Goal: Transaction & Acquisition: Purchase product/service

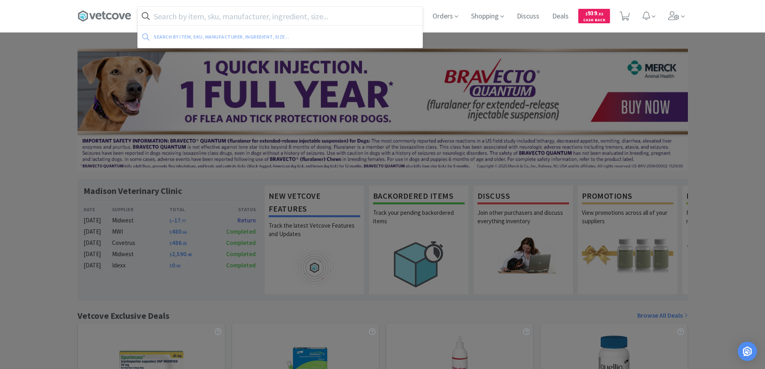
click at [158, 15] on input "text" at bounding box center [280, 16] width 285 height 18
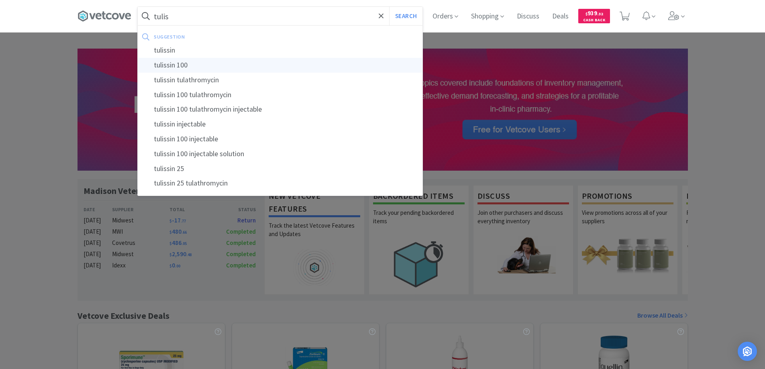
click at [168, 64] on div "tulissin 100" at bounding box center [280, 65] width 285 height 15
type input "tulissin 100"
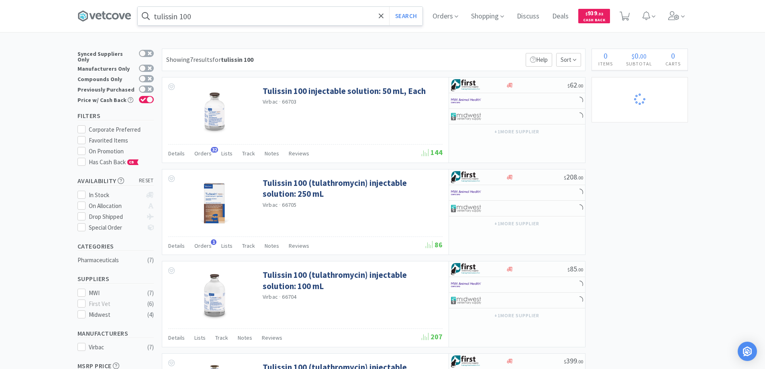
select select "1"
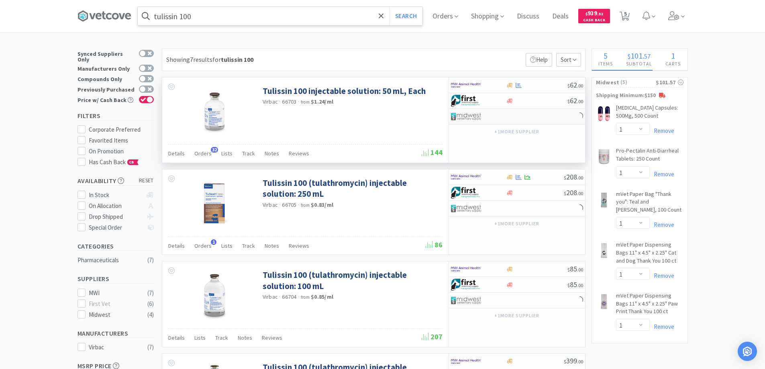
select select "12"
select select "1"
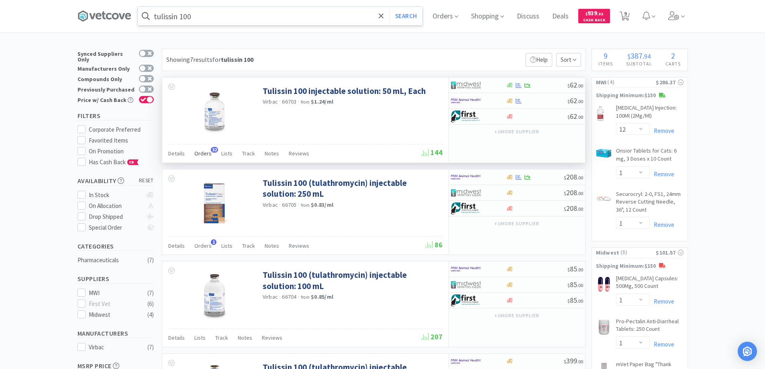
click at [211, 148] on span "32" at bounding box center [214, 150] width 7 height 6
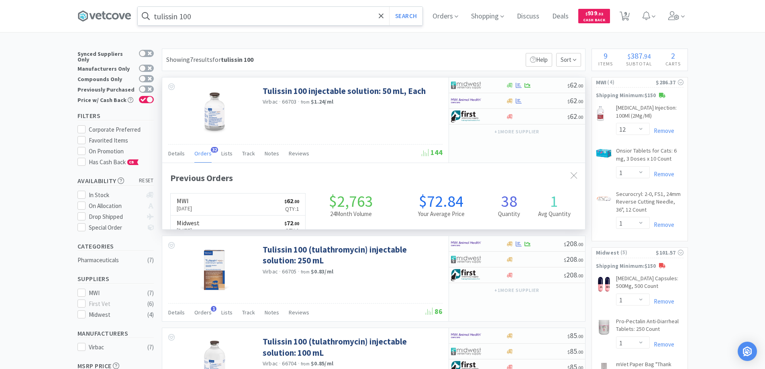
scroll to position [215, 423]
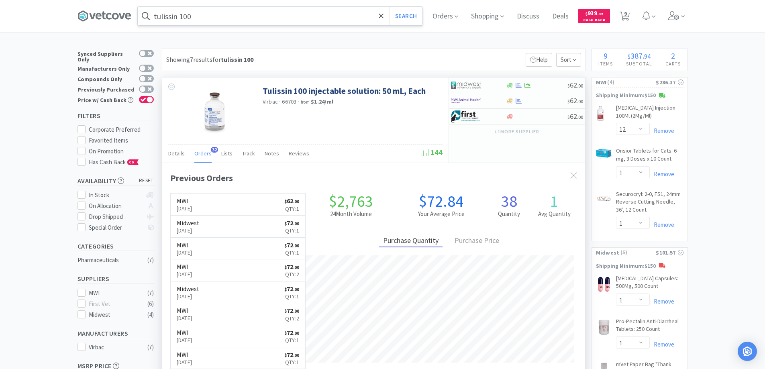
click at [211, 148] on span "32" at bounding box center [214, 150] width 7 height 6
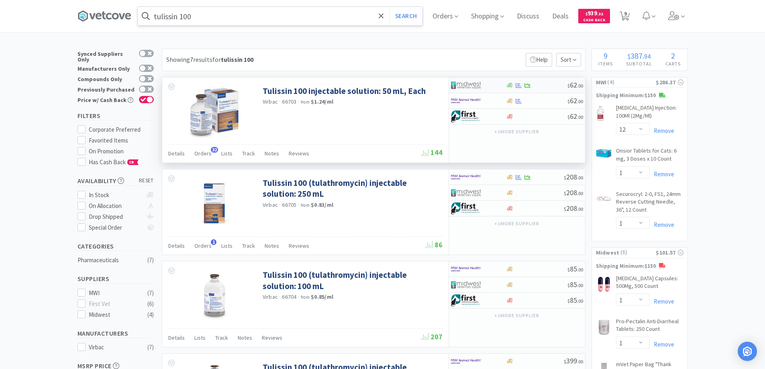
click at [492, 84] on div at bounding box center [473, 85] width 44 height 14
select select "1"
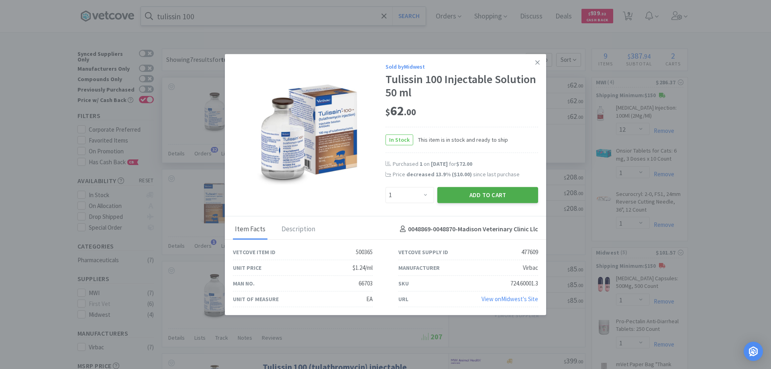
click at [476, 195] on button "Add to Cart" at bounding box center [487, 195] width 101 height 16
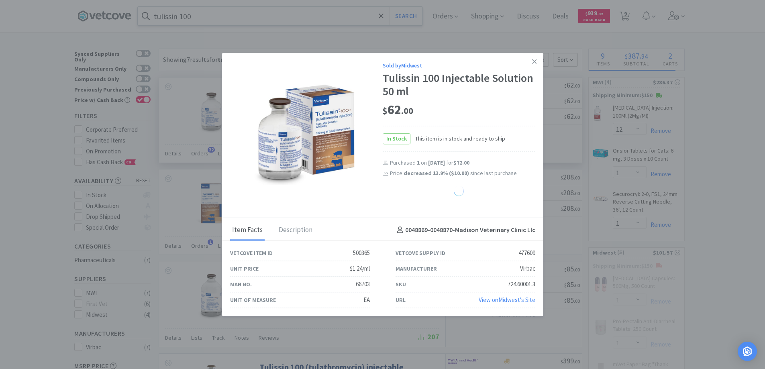
select select "1"
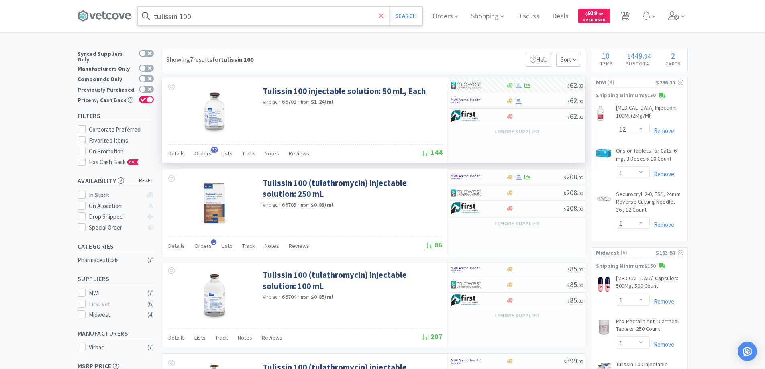
click at [380, 14] on span at bounding box center [380, 16] width 9 height 17
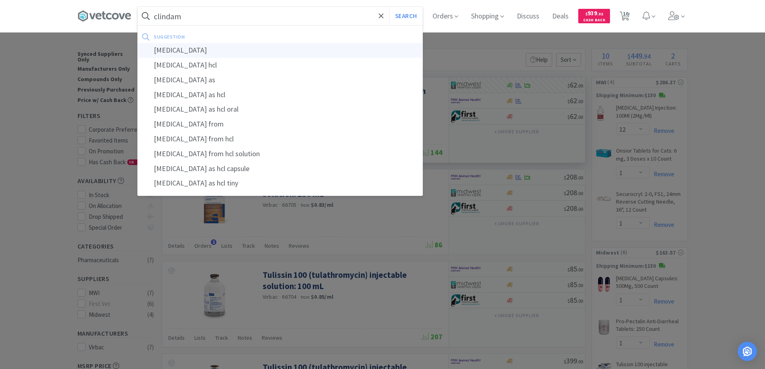
click at [185, 50] on div "clindamycin" at bounding box center [280, 50] width 285 height 15
type input "clindamycin"
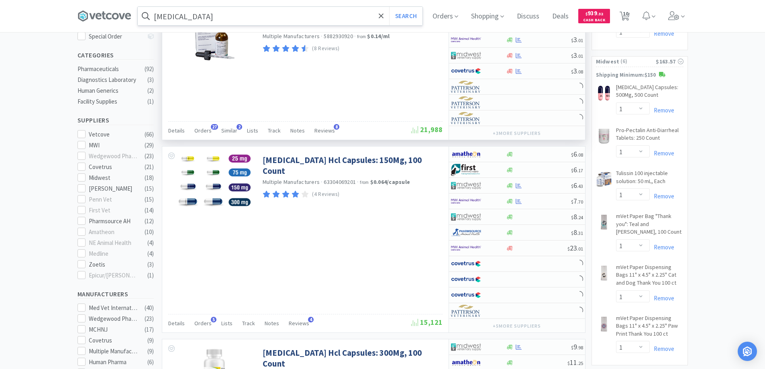
scroll to position [201, 0]
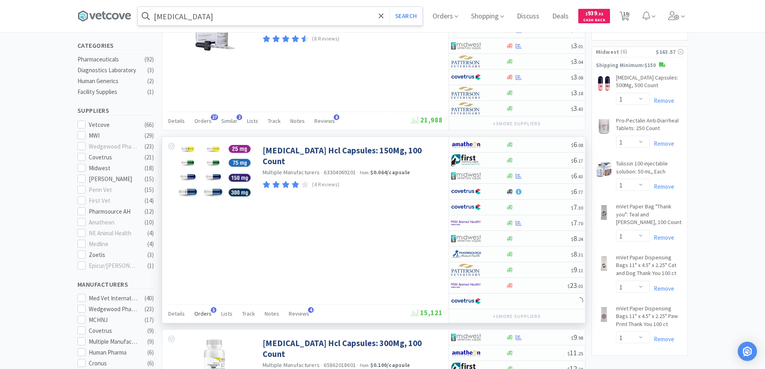
click at [212, 308] on span "5" at bounding box center [214, 310] width 6 height 6
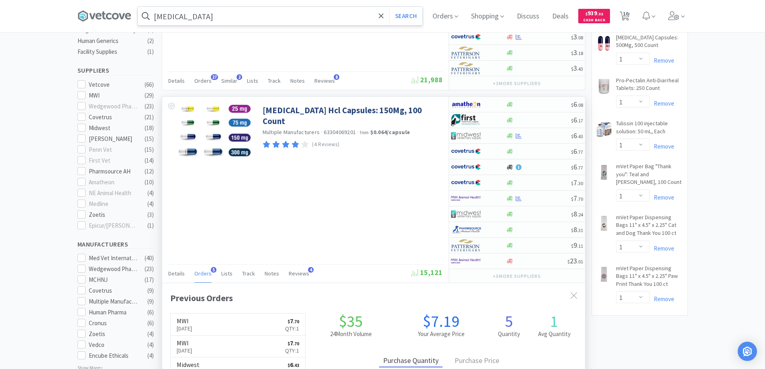
scroll to position [208, 423]
click at [569, 294] on div at bounding box center [573, 296] width 14 height 18
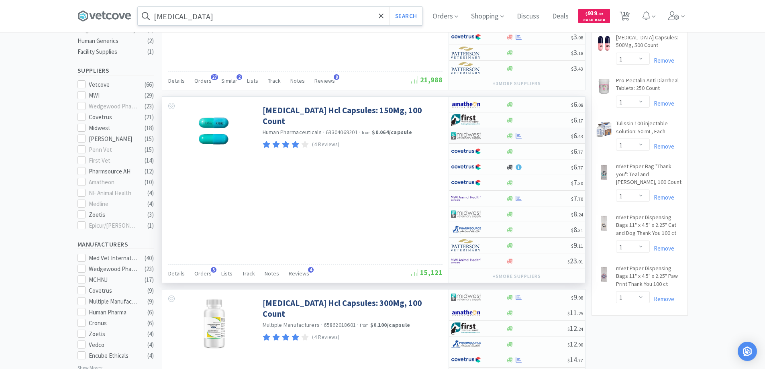
click at [494, 138] on div at bounding box center [473, 136] width 44 height 14
select select "1"
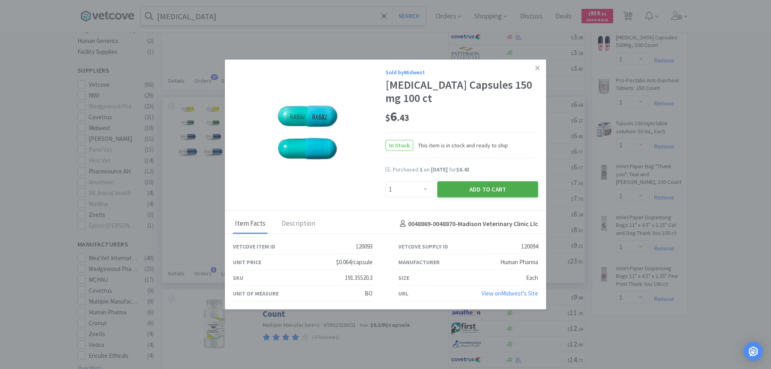
click at [482, 189] on button "Add to Cart" at bounding box center [487, 189] width 101 height 16
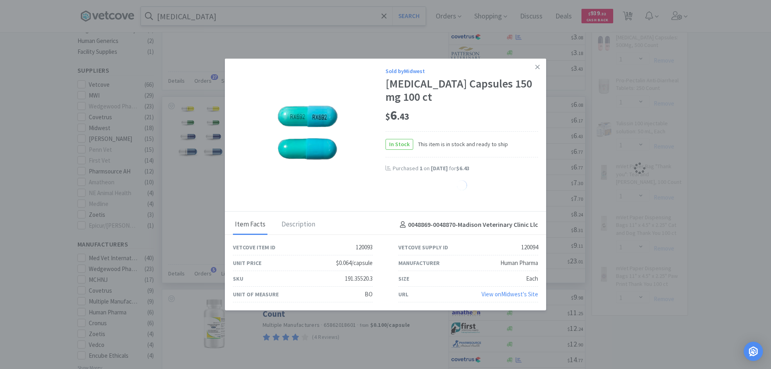
select select "1"
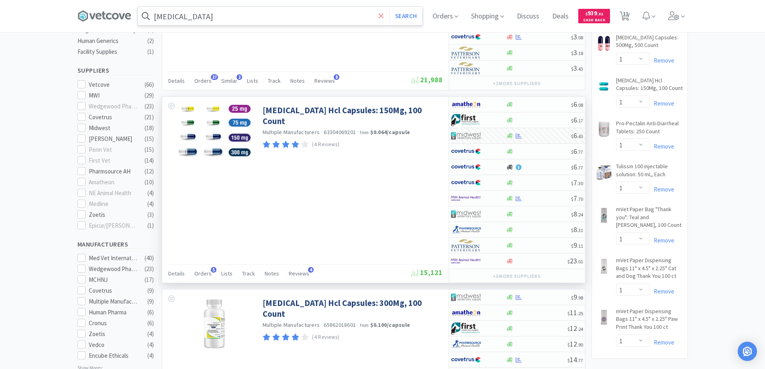
click at [380, 16] on span at bounding box center [380, 16] width 9 height 17
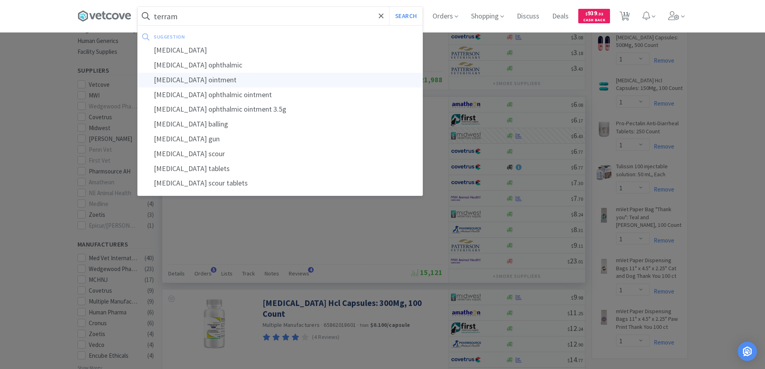
click at [193, 80] on div "terramycin ointment" at bounding box center [280, 80] width 285 height 15
type input "terramycin ointment"
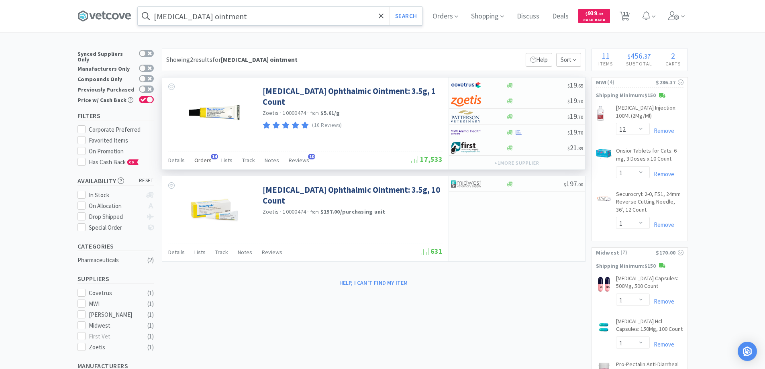
click at [212, 156] on span "14" at bounding box center [214, 157] width 7 height 6
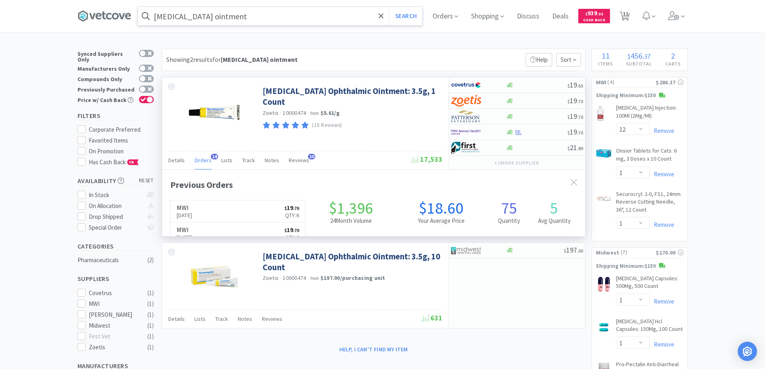
scroll to position [215, 423]
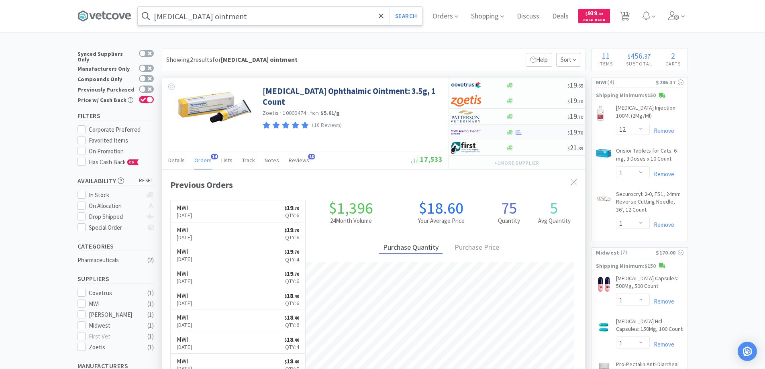
click at [492, 131] on div at bounding box center [473, 132] width 44 height 14
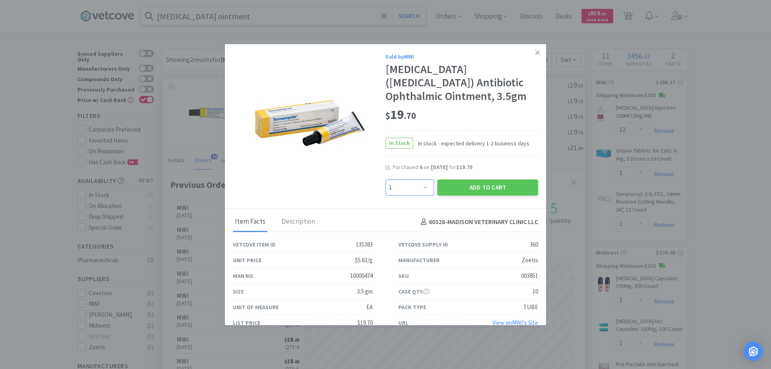
drag, startPoint x: 422, startPoint y: 188, endPoint x: 422, endPoint y: 181, distance: 6.4
click at [422, 188] on select "Enter Quantity 1 2 3 4 5 6 7 8 9 10 11 12 13 14 15 16 17 18 19 20 Enter Quantity" at bounding box center [409, 187] width 49 height 16
select select "4"
click at [385, 179] on select "Enter Quantity 1 2 3 4 5 6 7 8 9 10 11 12 13 14 15 16 17 18 19 20 Enter Quantity" at bounding box center [409, 187] width 49 height 16
click at [466, 189] on button "Add to Cart" at bounding box center [487, 187] width 101 height 16
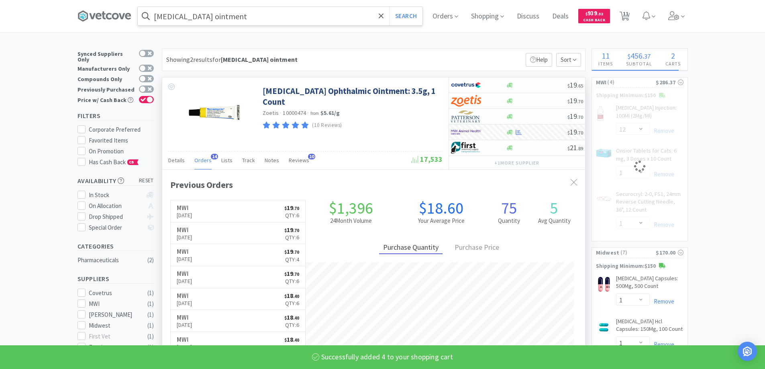
select select "4"
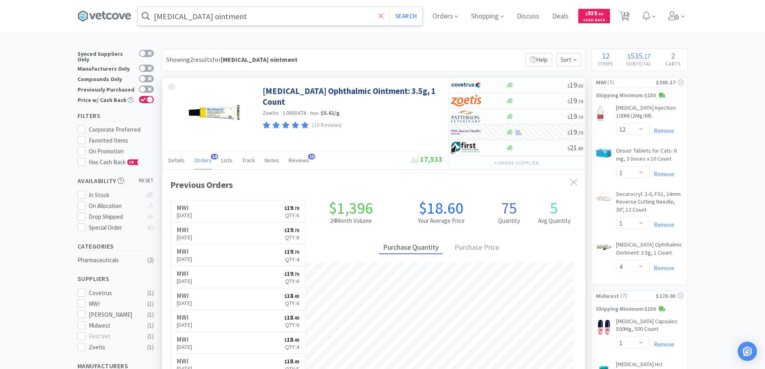
click at [380, 15] on span at bounding box center [380, 16] width 9 height 17
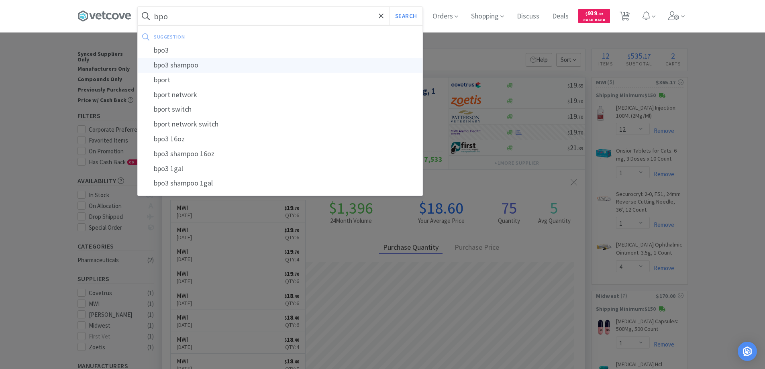
click at [185, 64] on div "bpo3 shampoo" at bounding box center [280, 65] width 285 height 15
type input "bpo3 shampoo"
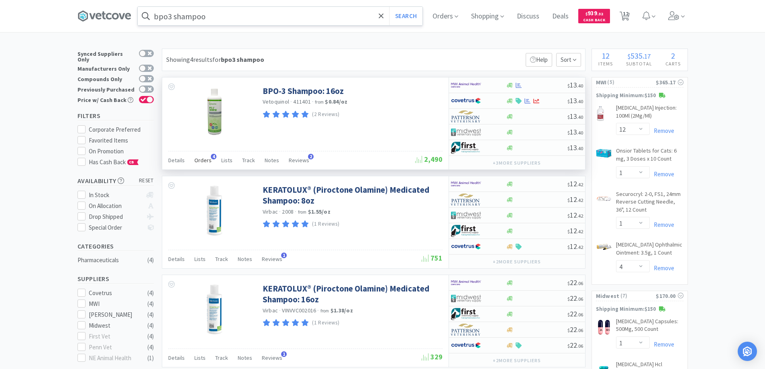
click at [211, 156] on span "4" at bounding box center [214, 157] width 6 height 6
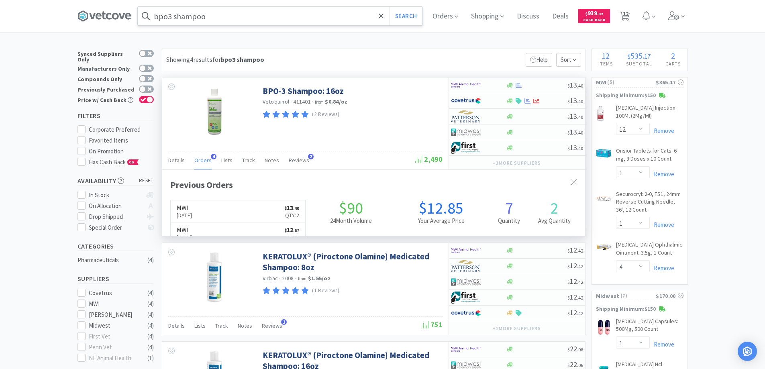
scroll to position [208, 423]
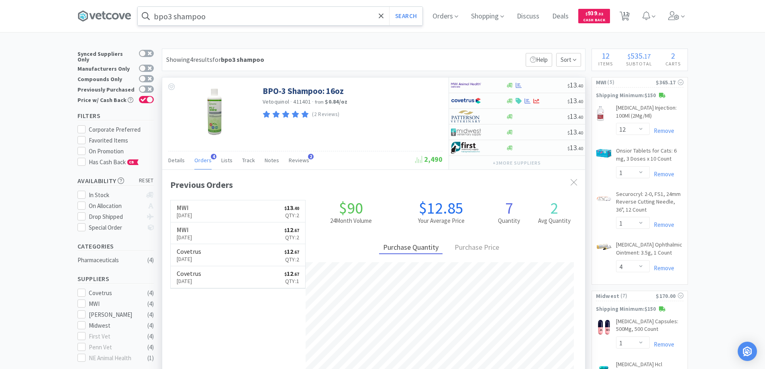
click at [211, 156] on span "4" at bounding box center [214, 157] width 6 height 6
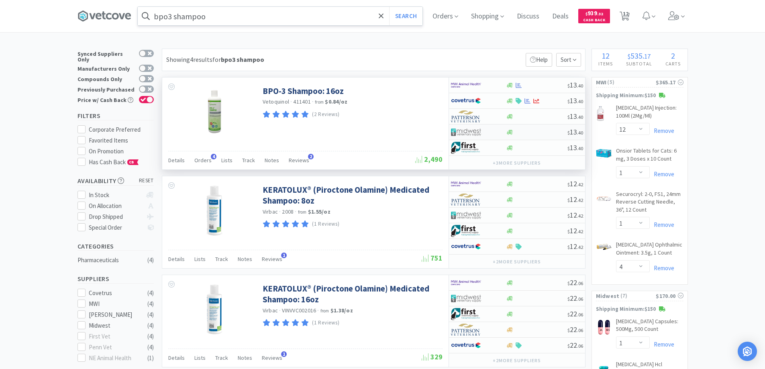
click at [474, 132] on img at bounding box center [466, 132] width 30 height 12
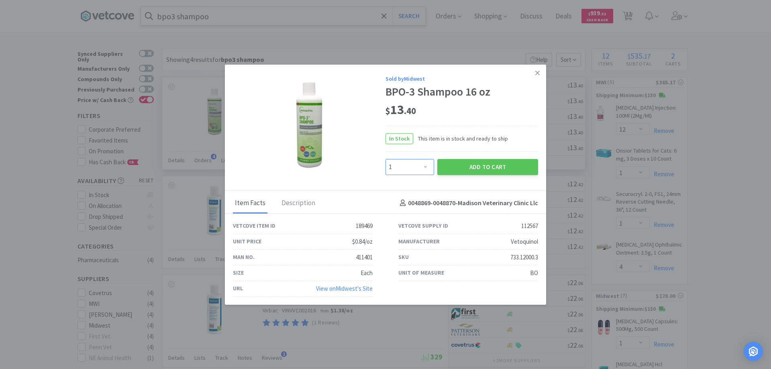
click at [425, 166] on select "Enter Quantity 1 2 3 4 5 6 7 8 9 10 11 12 13 14 15 16 17 18 19 20 Enter Quantity" at bounding box center [409, 167] width 49 height 16
select select "2"
click at [385, 159] on select "Enter Quantity 1 2 3 4 5 6 7 8 9 10 11 12 13 14 15 16 17 18 19 20 Enter Quantity" at bounding box center [409, 167] width 49 height 16
click at [470, 165] on button "Add to Cart" at bounding box center [487, 167] width 101 height 16
select select "2"
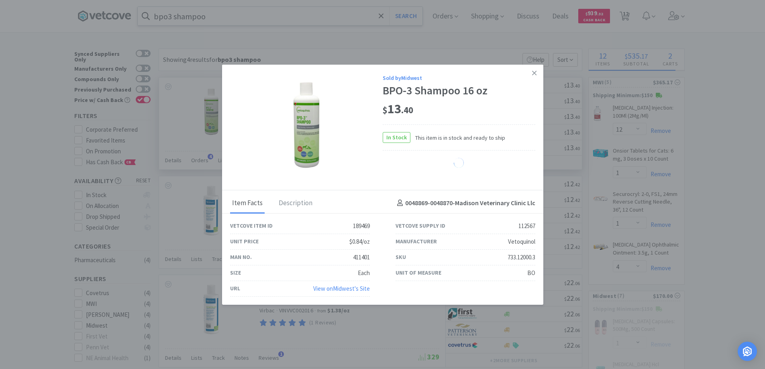
select select "1"
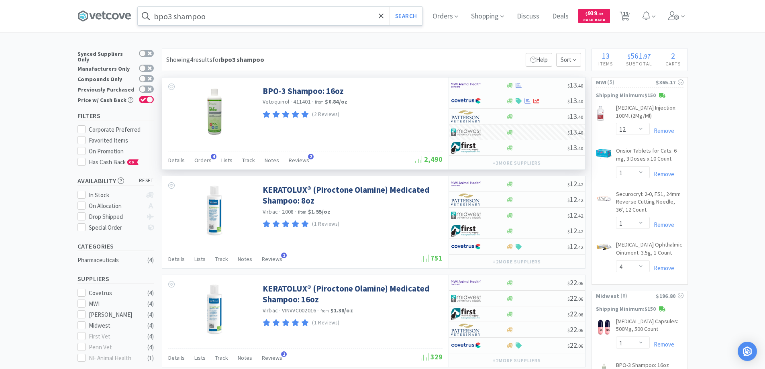
scroll to position [120, 0]
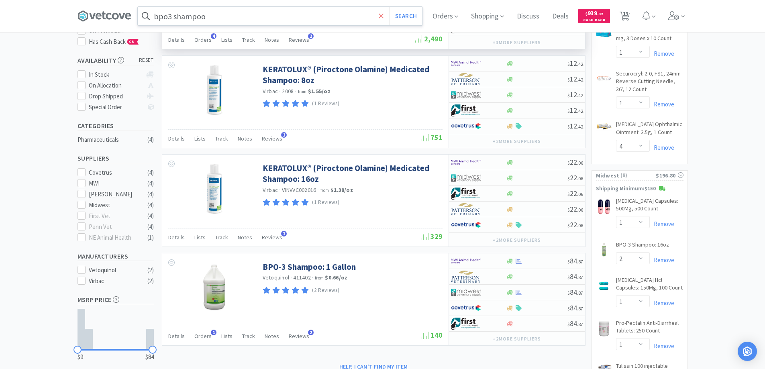
click at [383, 15] on icon at bounding box center [380, 15] width 5 height 5
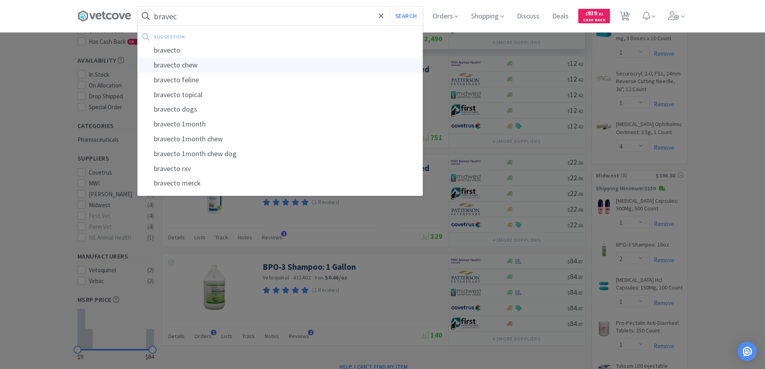
click at [171, 63] on div "bravecto chew" at bounding box center [280, 65] width 285 height 15
type input "bravecto chew"
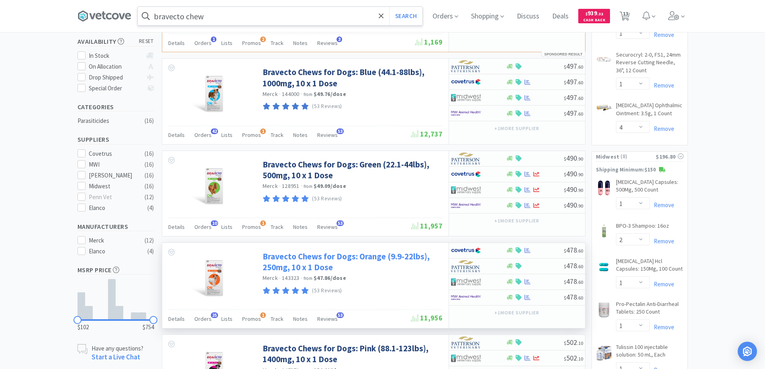
scroll to position [161, 0]
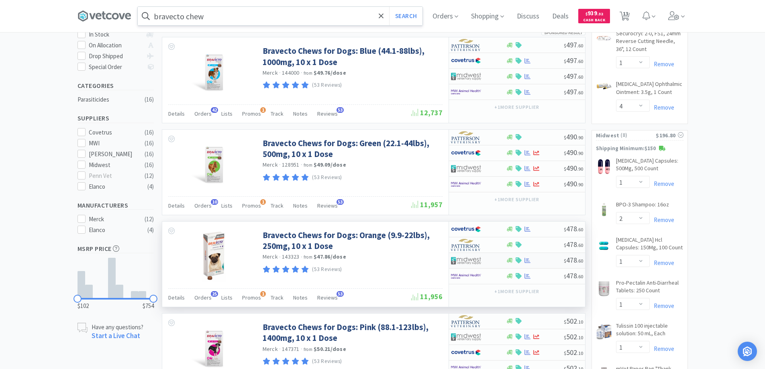
click at [492, 254] on div at bounding box center [473, 261] width 44 height 14
select select "1"
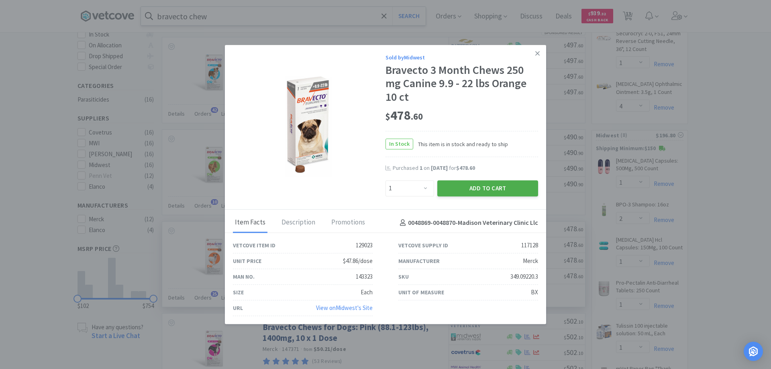
click at [478, 187] on button "Add to Cart" at bounding box center [487, 188] width 101 height 16
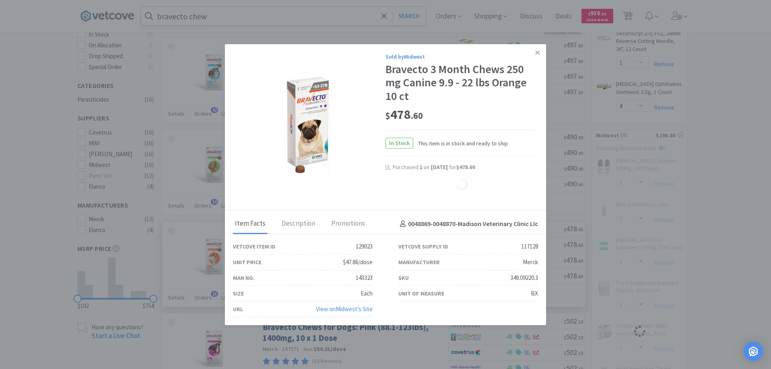
select select "1"
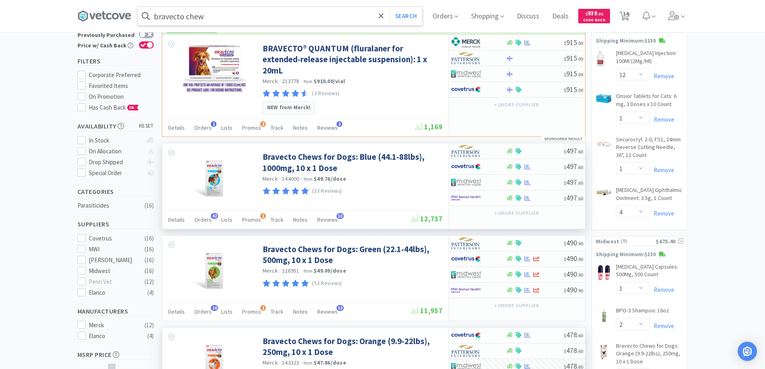
scroll to position [0, 0]
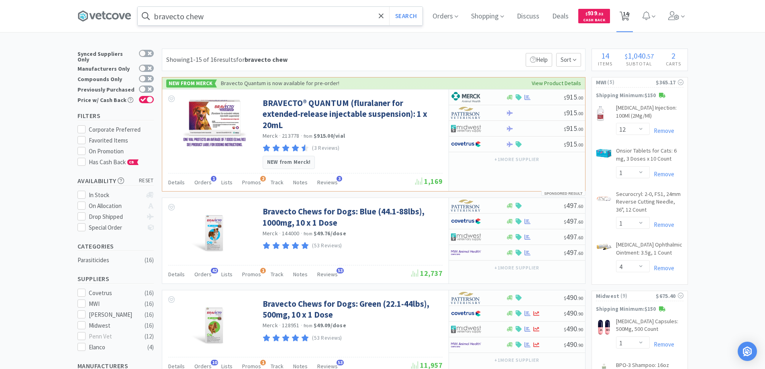
click at [628, 15] on span "14" at bounding box center [625, 14] width 6 height 32
select select "12"
select select "1"
select select "4"
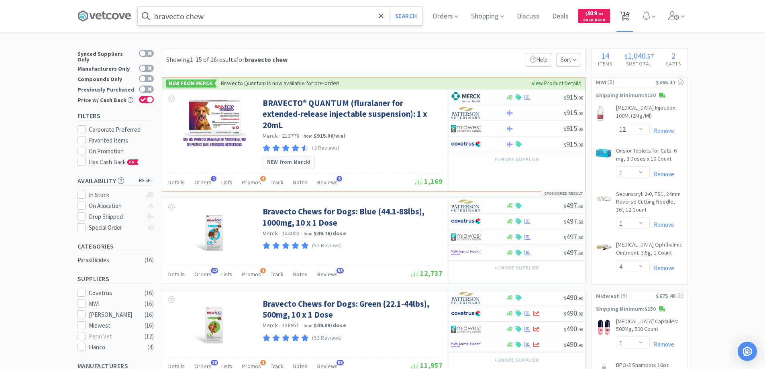
select select "1"
select select "2"
select select "1"
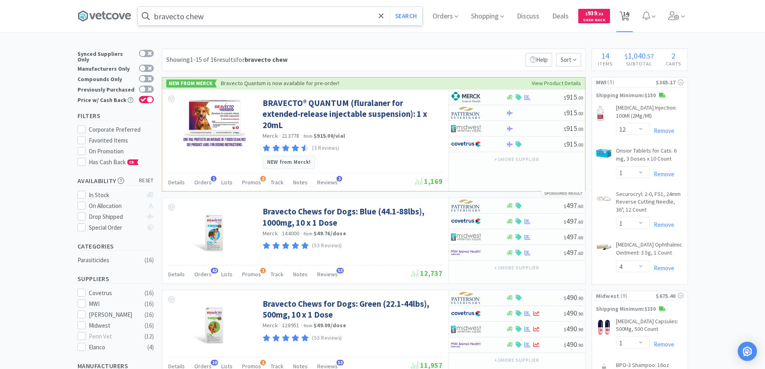
select select "1"
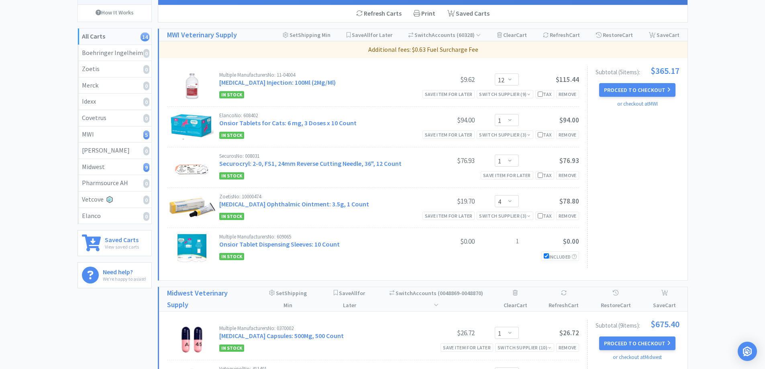
scroll to position [80, 0]
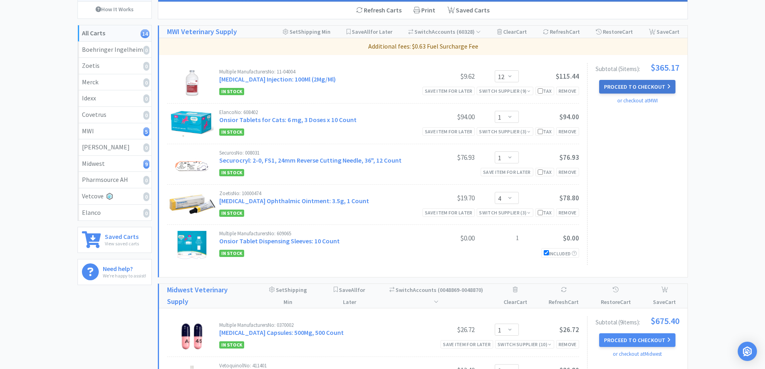
click at [621, 87] on button "Proceed to Checkout" at bounding box center [637, 87] width 76 height 14
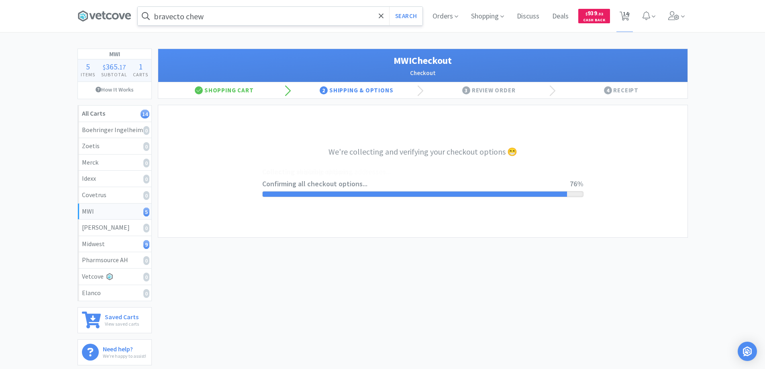
select select "STD_"
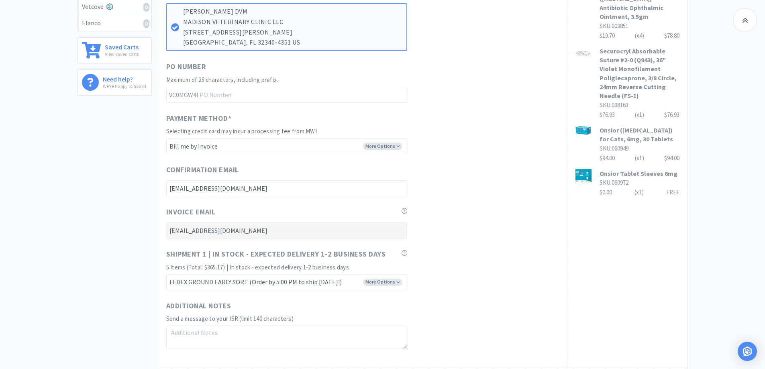
scroll to position [361, 0]
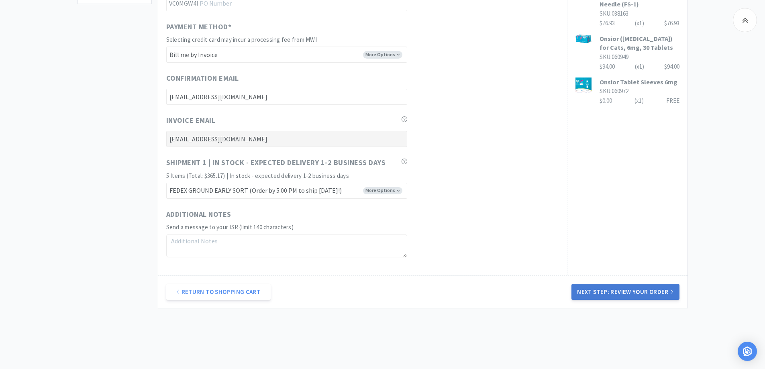
click at [618, 291] on button "Next Step: Review Your Order" at bounding box center [625, 292] width 108 height 16
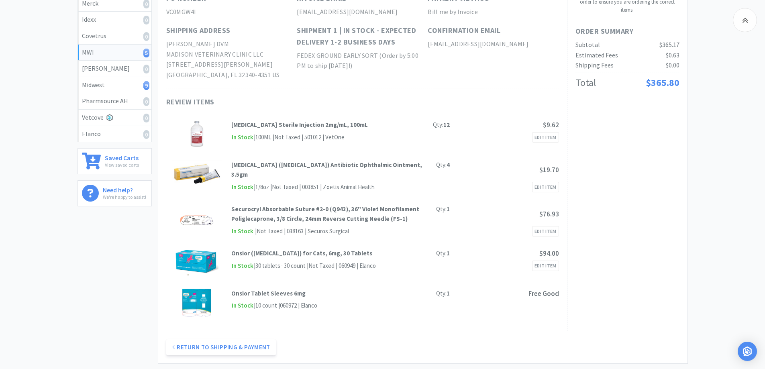
scroll to position [35, 0]
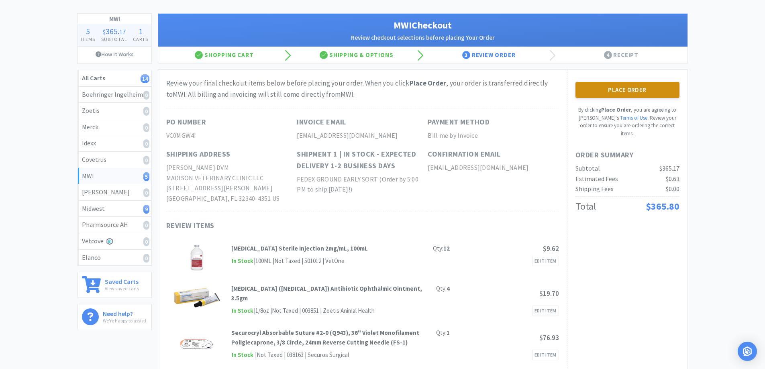
click at [614, 88] on button "Place Order" at bounding box center [627, 90] width 104 height 16
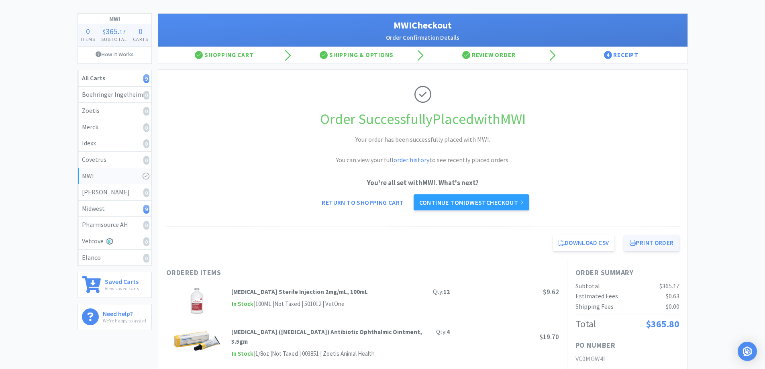
click at [649, 243] on button "Print Order" at bounding box center [651, 243] width 55 height 16
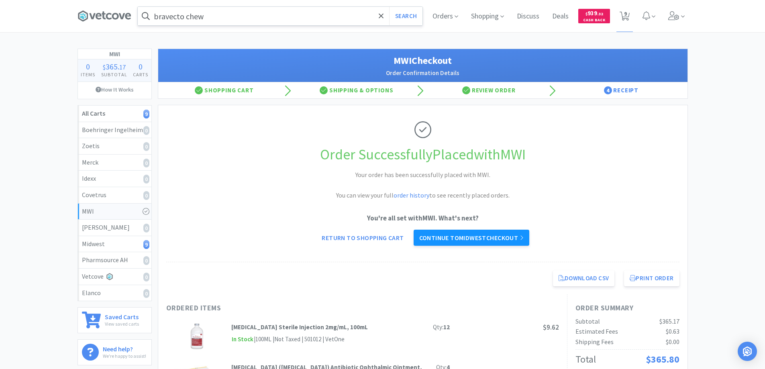
click at [461, 236] on link "Continue to Midwest checkout" at bounding box center [471, 238] width 116 height 16
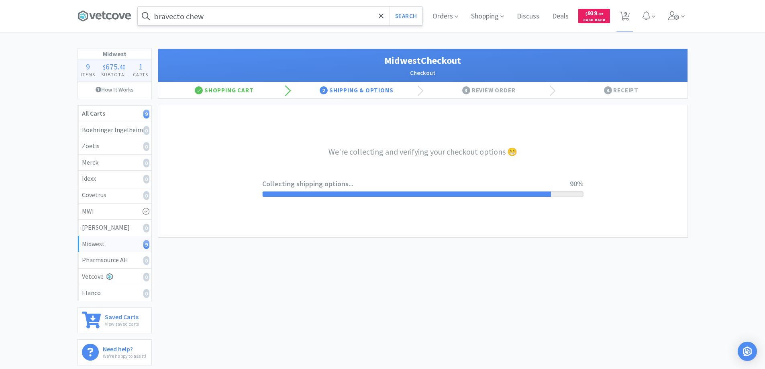
select select "3"
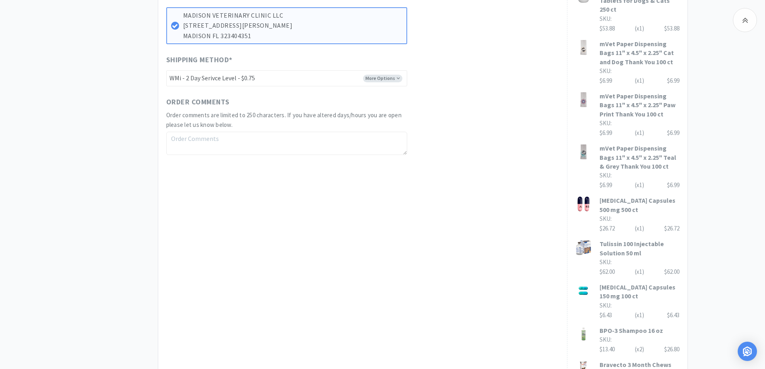
scroll to position [532, 0]
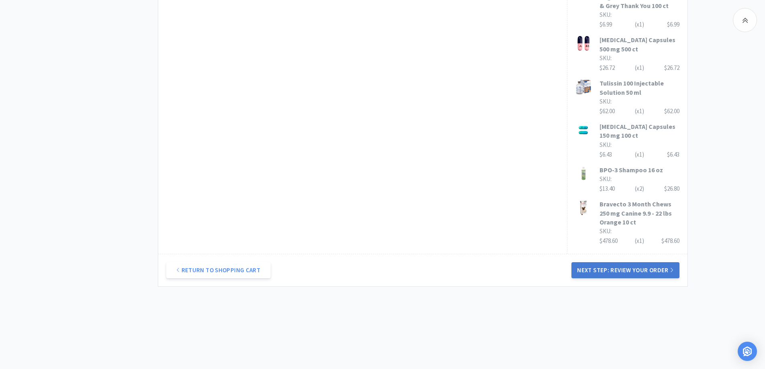
click at [616, 269] on button "Next Step: Review Your Order" at bounding box center [625, 270] width 108 height 16
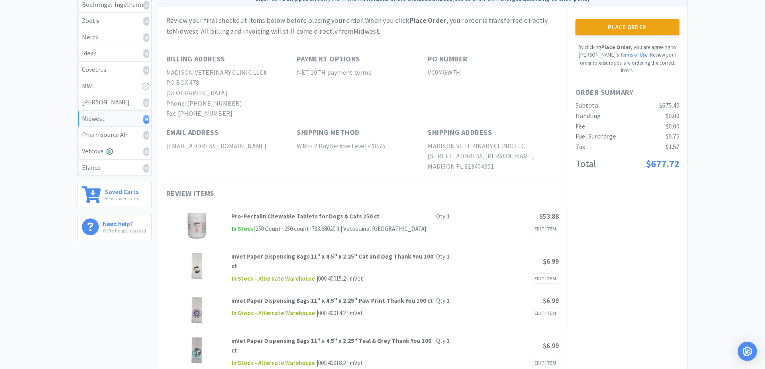
scroll to position [0, 0]
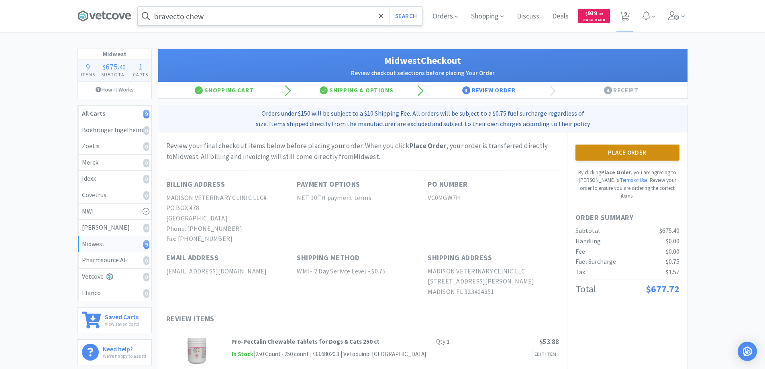
click at [616, 150] on button "Place Order" at bounding box center [627, 152] width 104 height 16
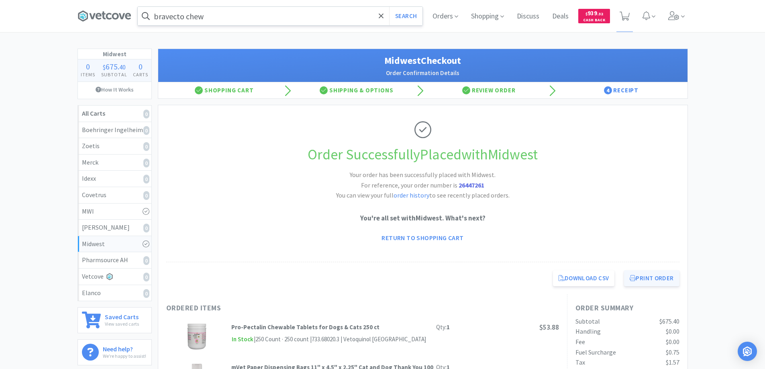
click at [641, 277] on button "Print Order" at bounding box center [651, 278] width 55 height 16
click at [117, 13] on icon at bounding box center [104, 16] width 54 height 12
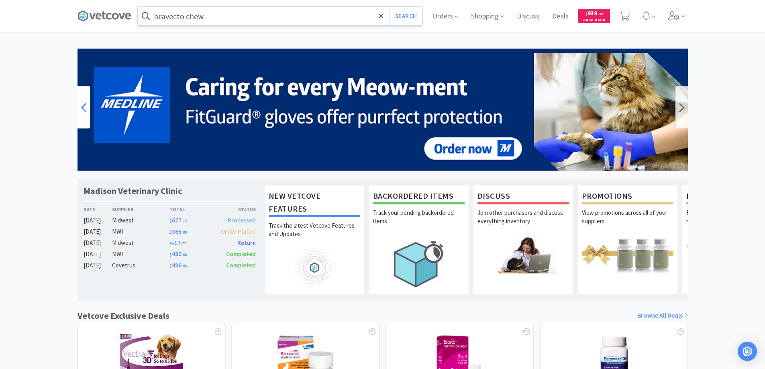
click at [82, 105] on icon at bounding box center [84, 107] width 6 height 16
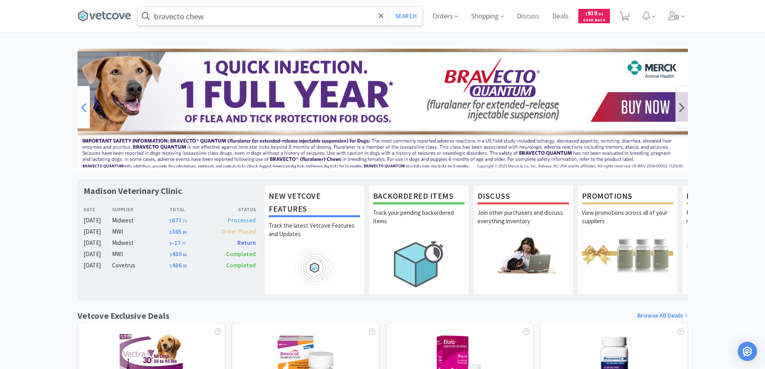
click at [82, 105] on icon at bounding box center [84, 107] width 6 height 16
click at [683, 107] on icon at bounding box center [682, 107] width 6 height 16
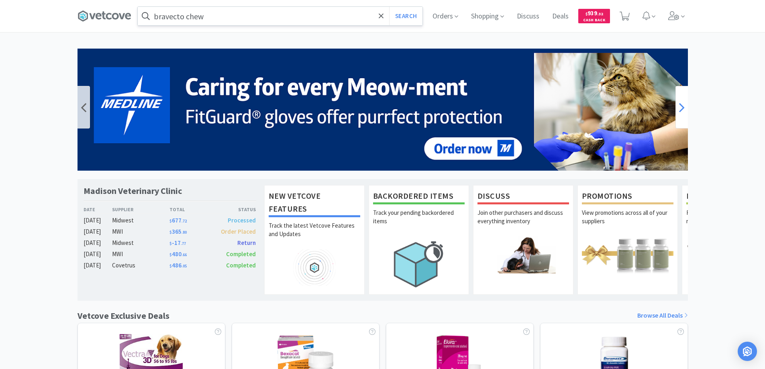
click at [683, 107] on icon at bounding box center [682, 107] width 6 height 16
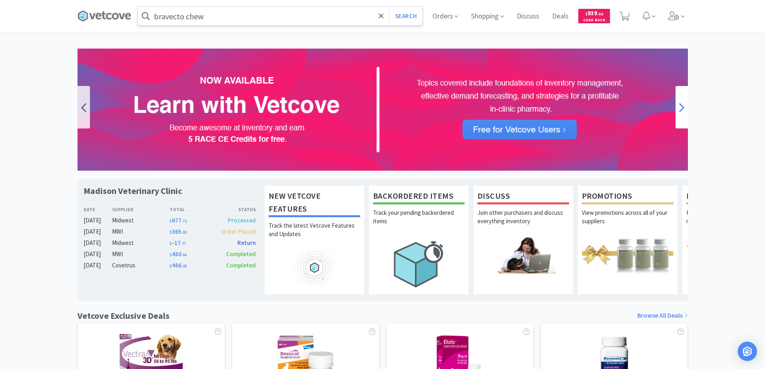
click at [683, 107] on icon at bounding box center [682, 107] width 6 height 16
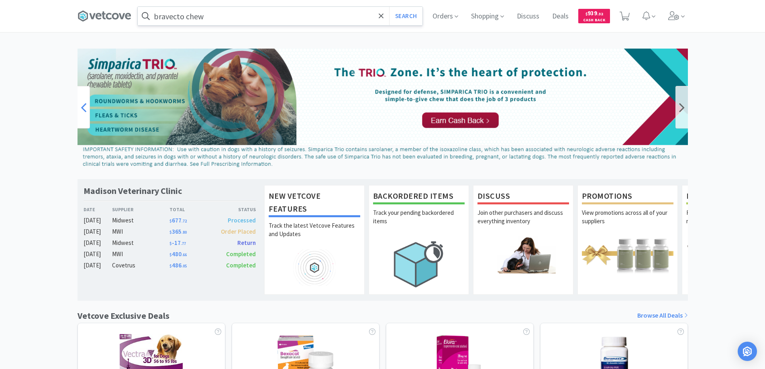
click at [83, 104] on icon at bounding box center [84, 107] width 6 height 16
click at [679, 109] on icon at bounding box center [682, 107] width 6 height 16
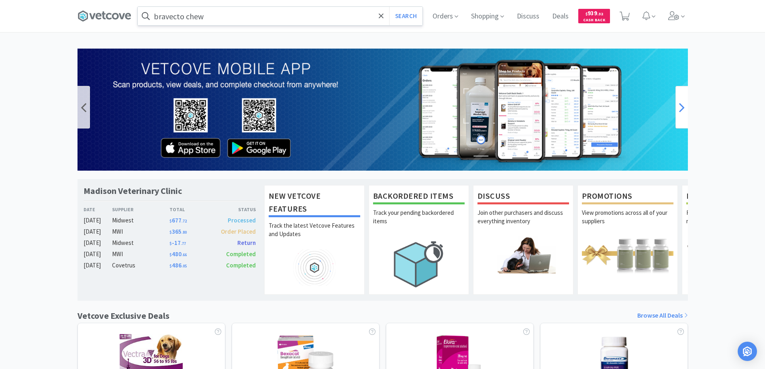
click at [679, 109] on icon at bounding box center [682, 107] width 6 height 16
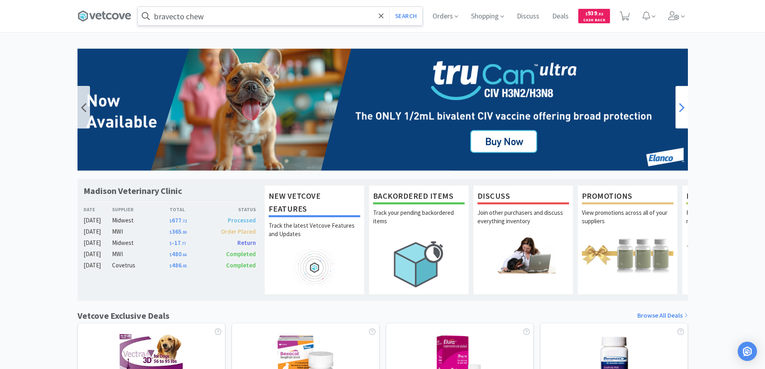
click at [679, 109] on icon at bounding box center [682, 107] width 6 height 16
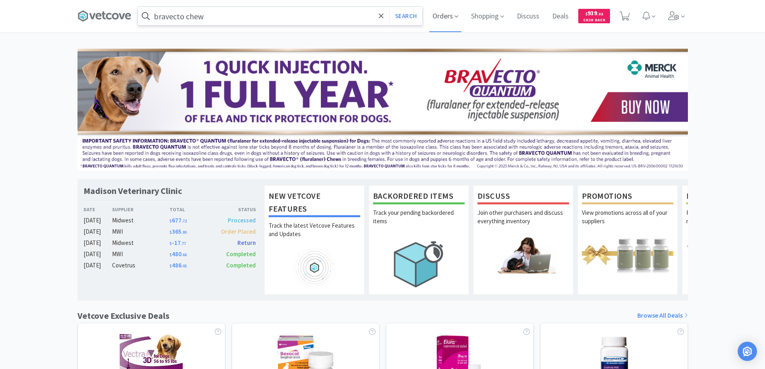
click at [438, 15] on span "Orders" at bounding box center [445, 16] width 32 height 32
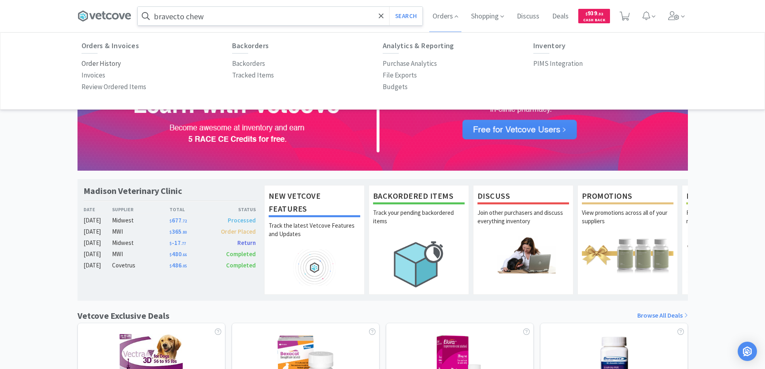
click at [115, 63] on p "Order History" at bounding box center [100, 63] width 39 height 11
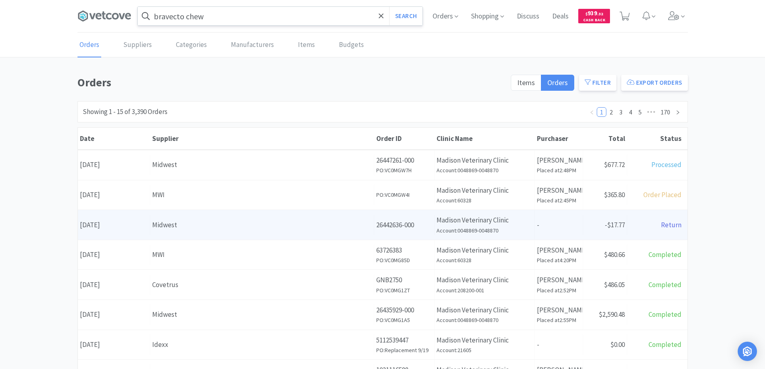
click at [211, 222] on div "Midwest" at bounding box center [262, 225] width 220 height 11
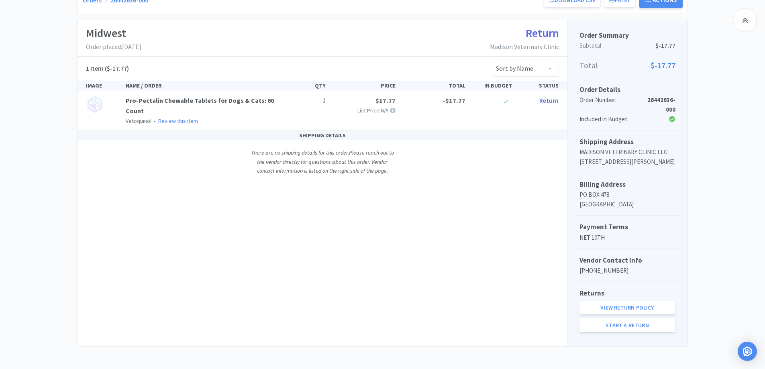
scroll to position [124, 0]
click at [618, 305] on link "View Return Policy" at bounding box center [627, 306] width 96 height 14
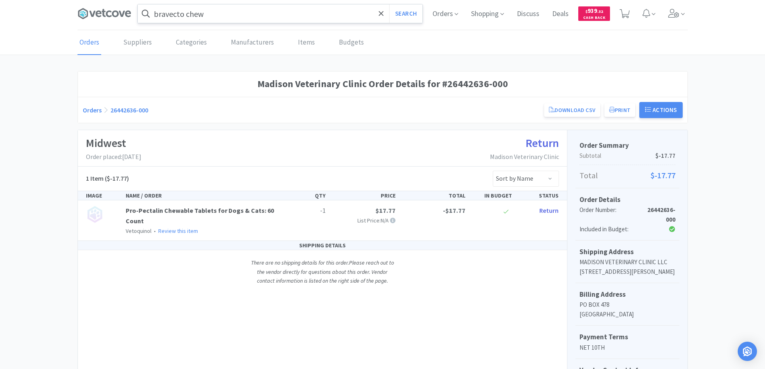
scroll to position [0, 0]
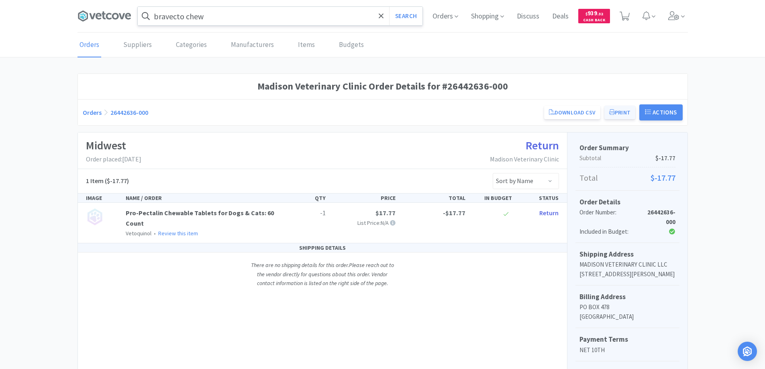
click at [617, 112] on button "Print" at bounding box center [619, 113] width 31 height 14
click at [120, 17] on icon at bounding box center [104, 16] width 54 height 12
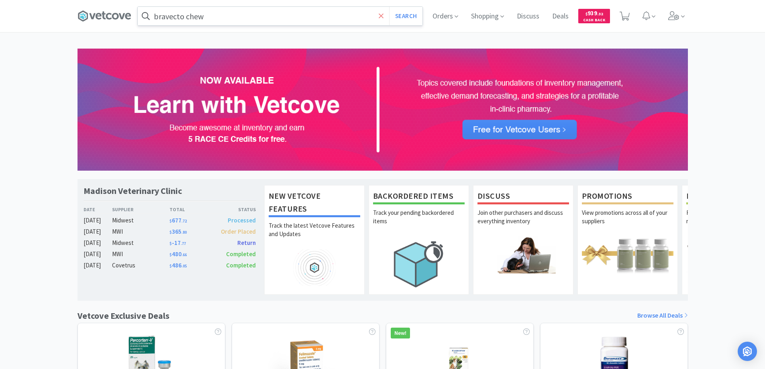
click at [379, 16] on icon at bounding box center [380, 16] width 5 height 8
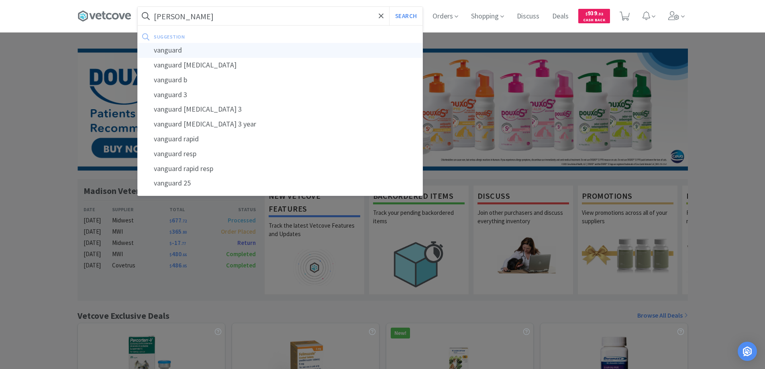
click at [173, 49] on div "vanguard" at bounding box center [280, 50] width 285 height 15
type input "vanguard"
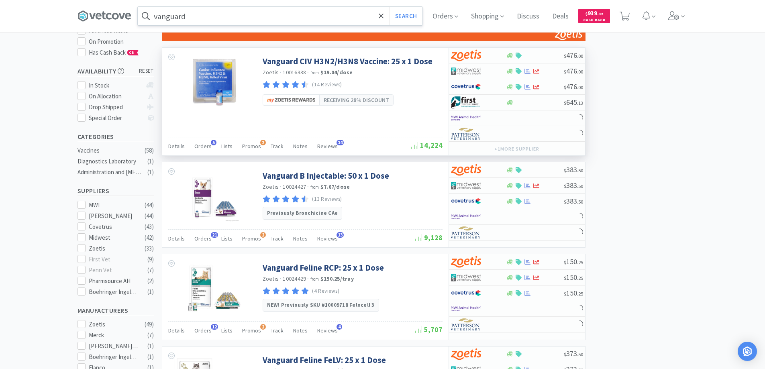
scroll to position [120, 0]
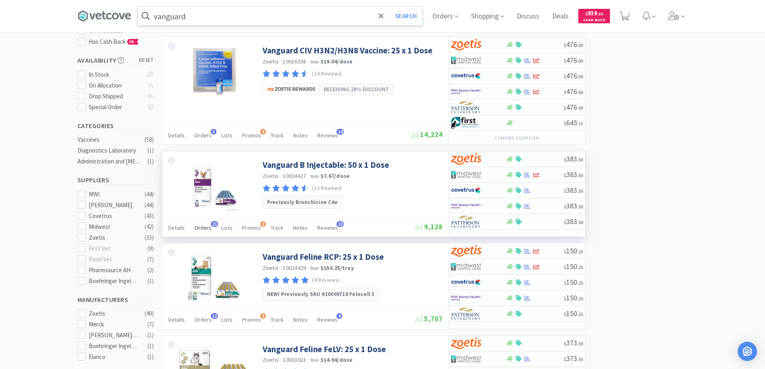
click at [213, 226] on span "21" at bounding box center [214, 224] width 7 height 6
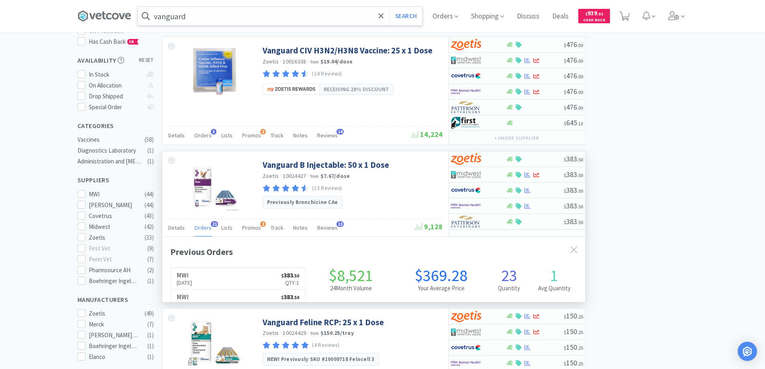
scroll to position [215, 423]
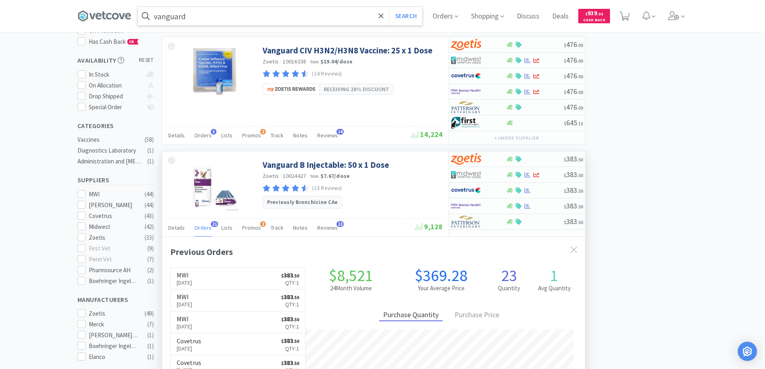
click at [213, 226] on span "21" at bounding box center [214, 224] width 7 height 6
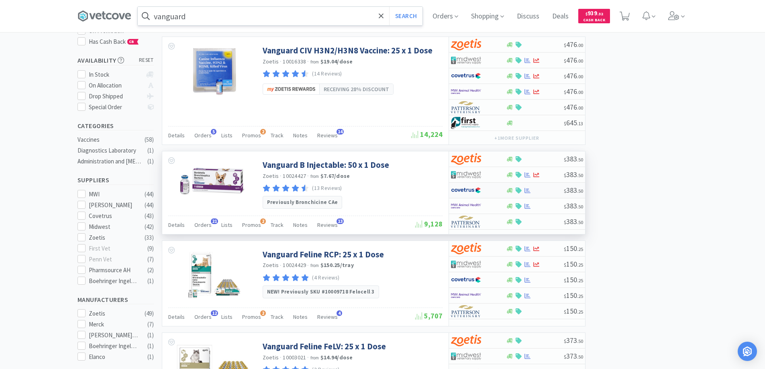
click at [485, 190] on div at bounding box center [473, 190] width 44 height 14
select select "1"
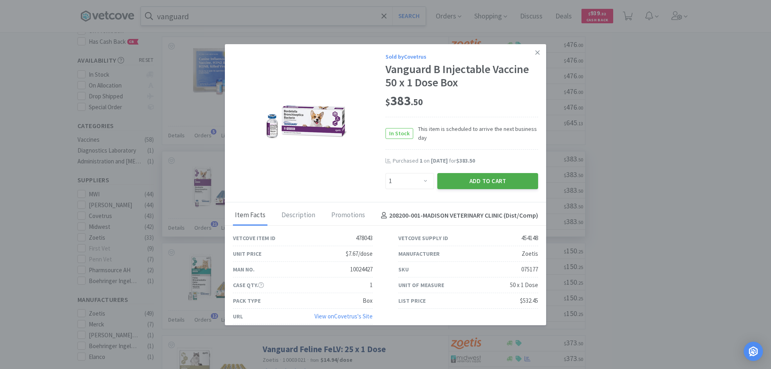
click at [470, 180] on button "Add to Cart" at bounding box center [487, 181] width 101 height 16
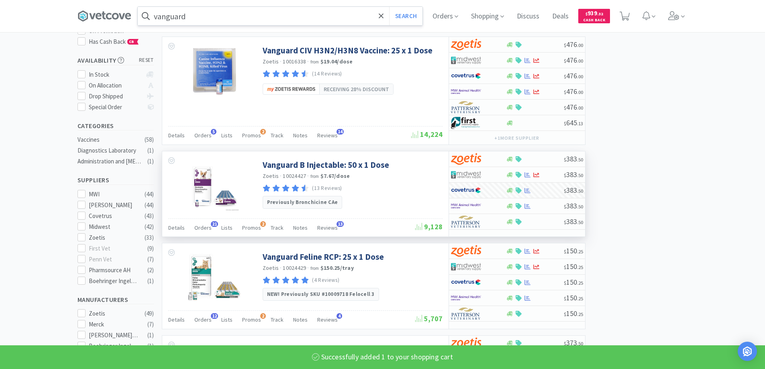
select select "1"
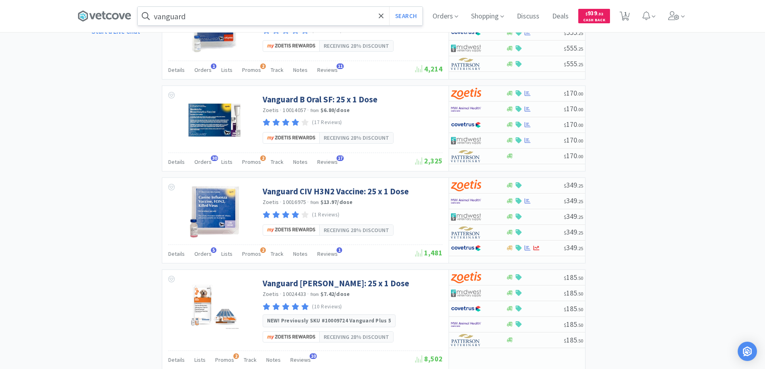
scroll to position [562, 0]
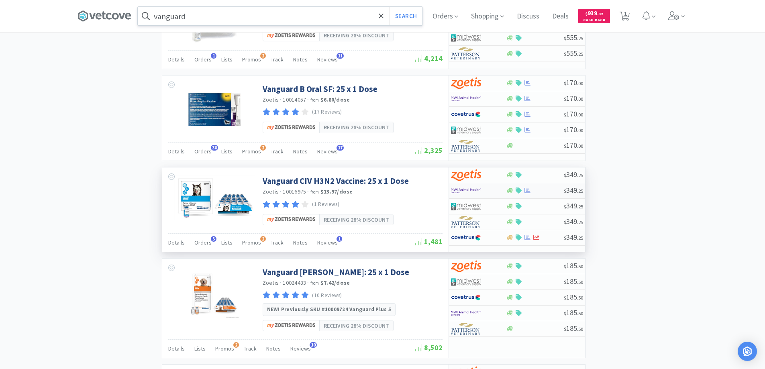
click at [488, 190] on div at bounding box center [473, 191] width 44 height 14
select select "1"
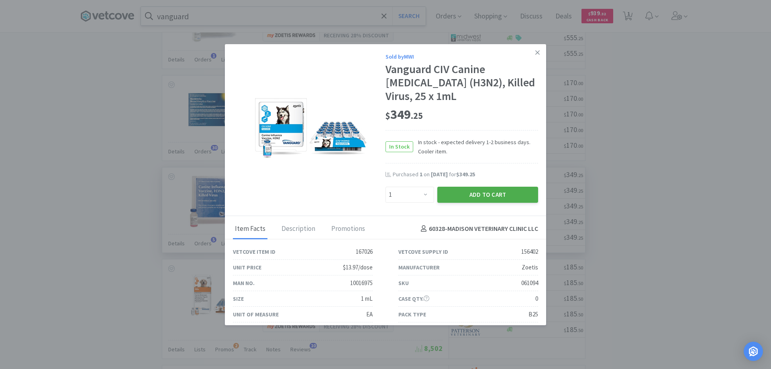
click at [469, 193] on button "Add to Cart" at bounding box center [487, 195] width 101 height 16
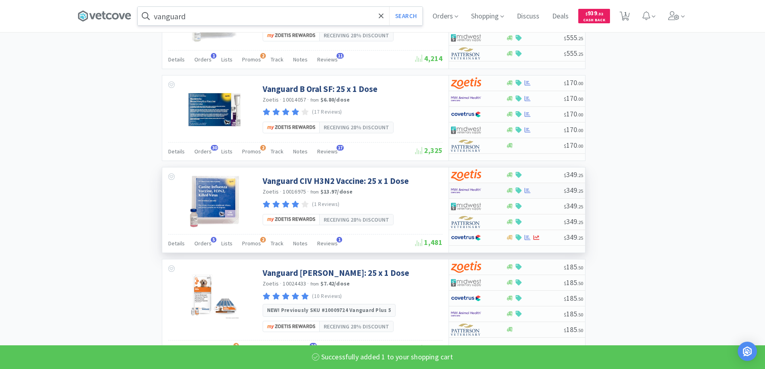
select select "1"
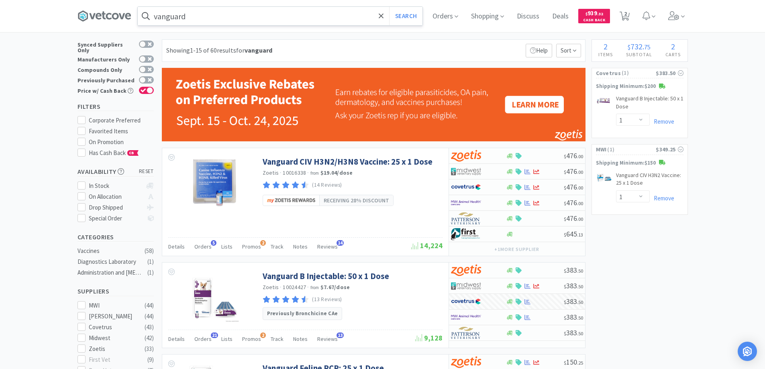
scroll to position [0, 0]
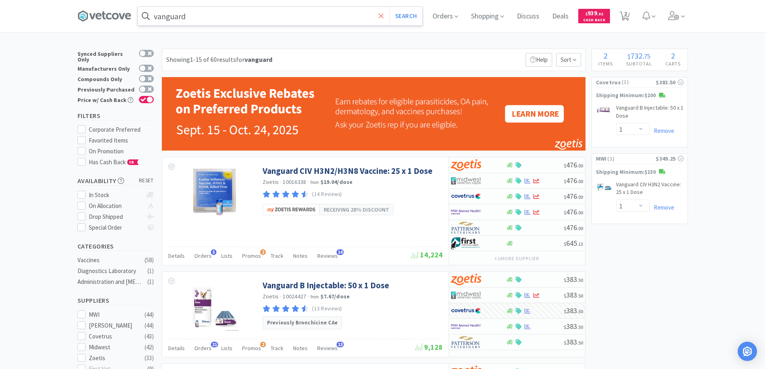
click at [384, 14] on icon at bounding box center [380, 16] width 5 height 8
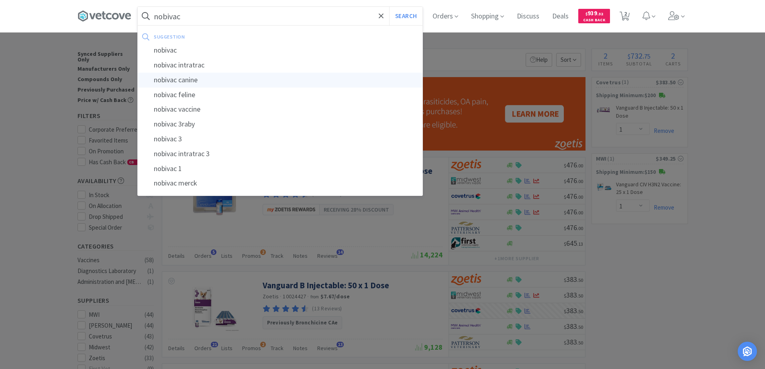
click at [190, 78] on div "nobivac canine" at bounding box center [280, 80] width 285 height 15
type input "nobivac canine"
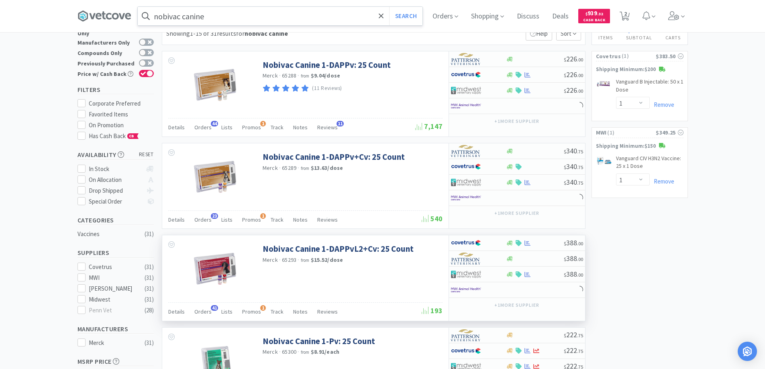
scroll to position [40, 0]
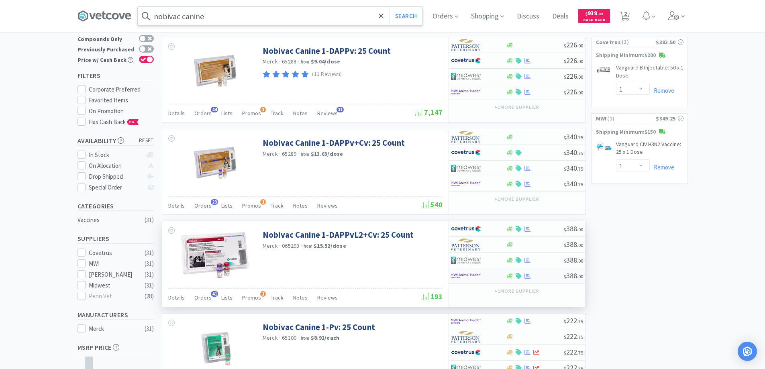
click at [477, 277] on img at bounding box center [466, 276] width 30 height 12
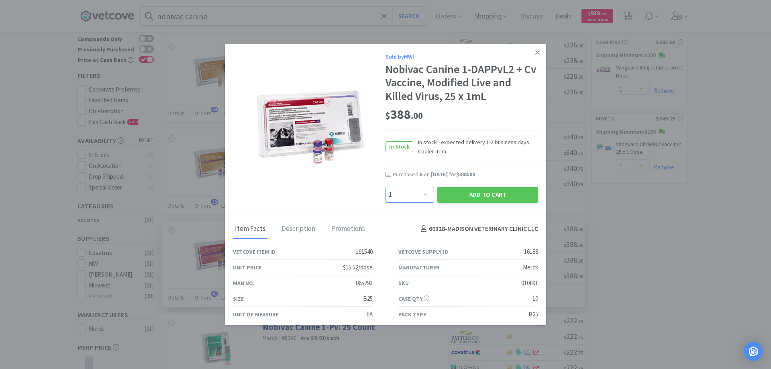
click at [420, 195] on select "Enter Quantity 1 2 3 4 5 6 7 8 9 10 11 12 13 14 15 16 17 18 19 20 Enter Quantity" at bounding box center [409, 195] width 49 height 16
select select "5"
click at [385, 187] on select "Enter Quantity 1 2 3 4 5 6 7 8 9 10 11 12 13 14 15 16 17 18 19 20 Enter Quantity" at bounding box center [409, 195] width 49 height 16
click at [453, 198] on button "Add to Cart" at bounding box center [487, 195] width 101 height 16
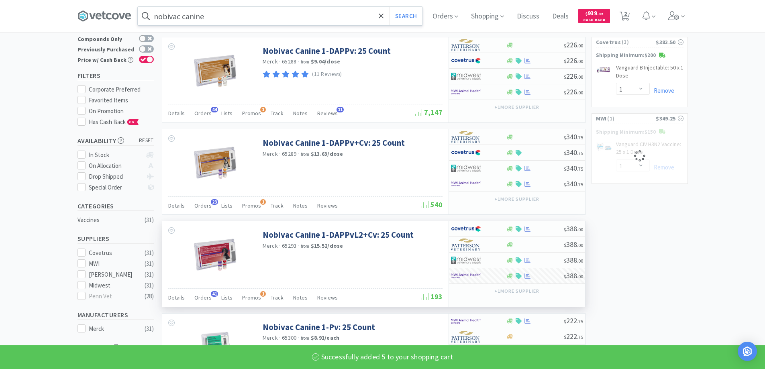
select select "5"
select select "1"
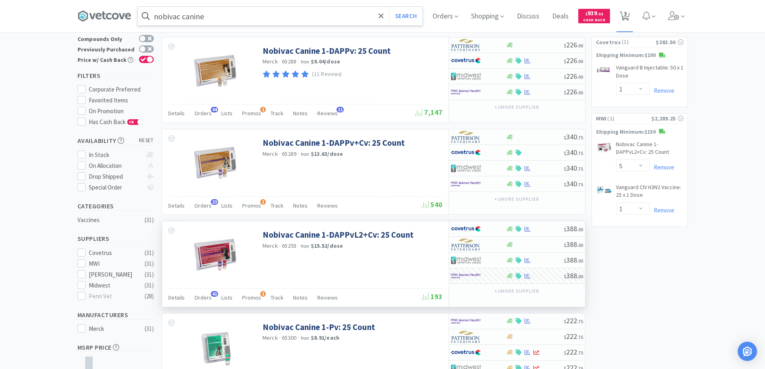
click at [626, 14] on span "3" at bounding box center [625, 14] width 3 height 32
select select "1"
select select "5"
select select "1"
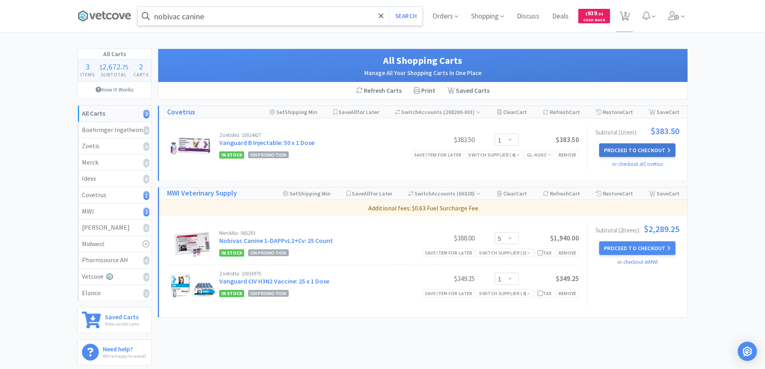
click at [616, 148] on button "Proceed to Checkout" at bounding box center [637, 150] width 76 height 14
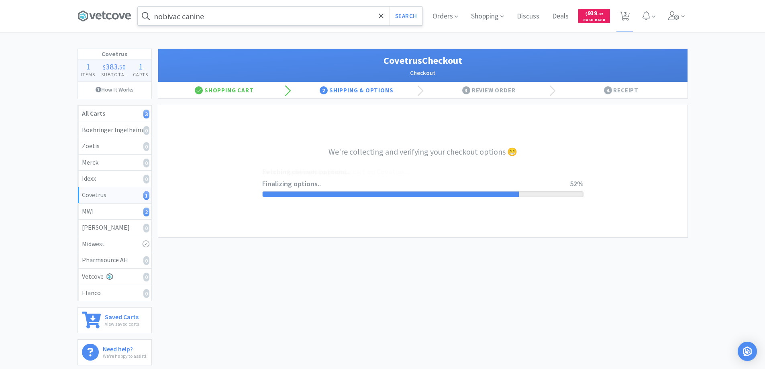
select select "ACCOUNT"
select select "cvt-standard-net"
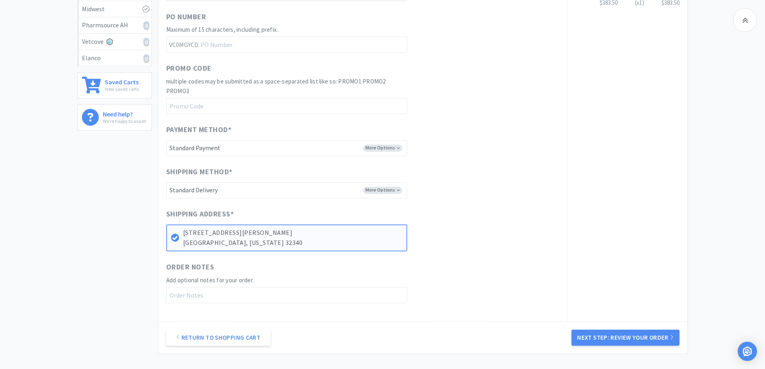
scroll to position [302, 0]
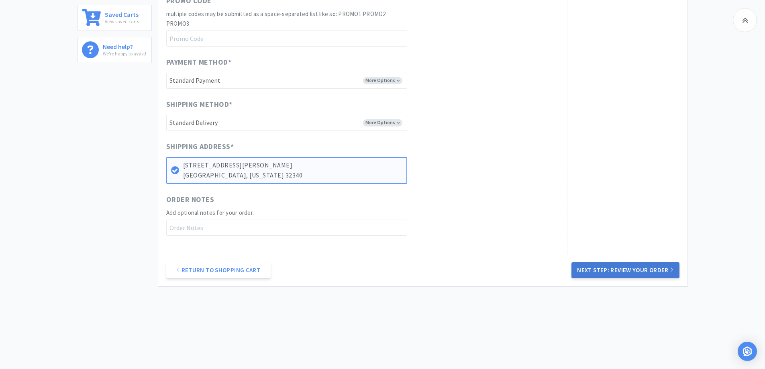
click at [598, 270] on button "Next Step: Review Your Order" at bounding box center [625, 270] width 108 height 16
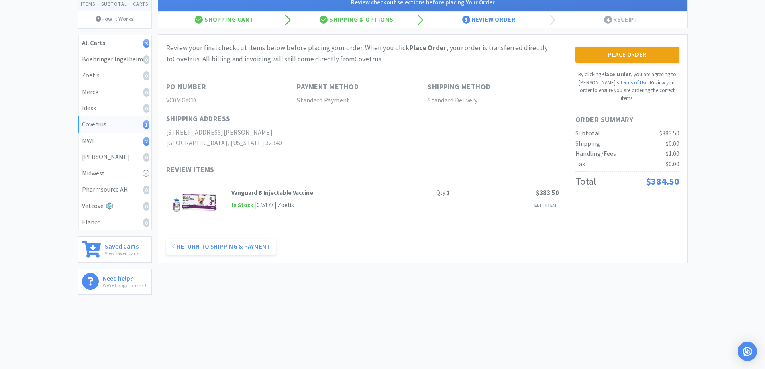
scroll to position [0, 0]
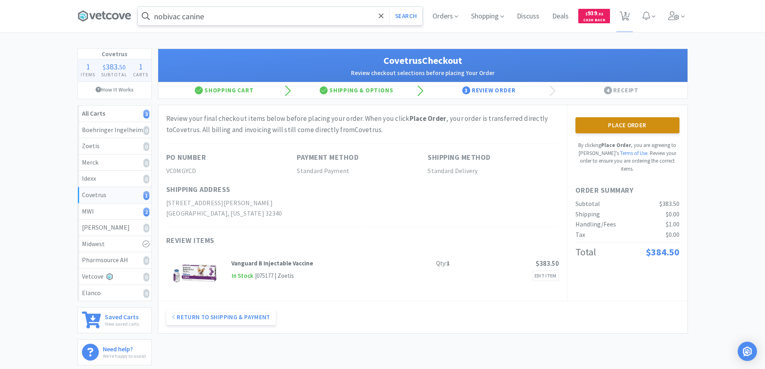
click at [616, 125] on button "Place Order" at bounding box center [627, 125] width 104 height 16
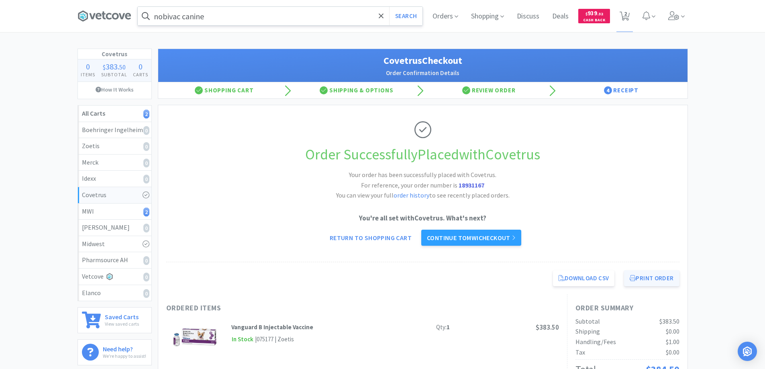
click at [640, 277] on button "Print Order" at bounding box center [651, 278] width 55 height 16
click at [459, 235] on link "Continue to MWI checkout" at bounding box center [471, 238] width 100 height 16
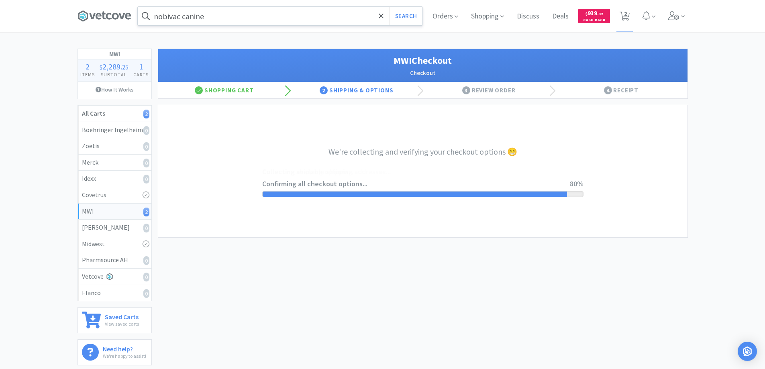
select select "STD_"
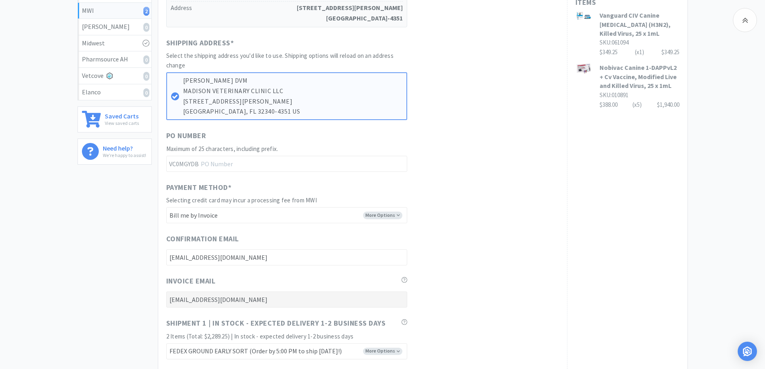
scroll to position [441, 0]
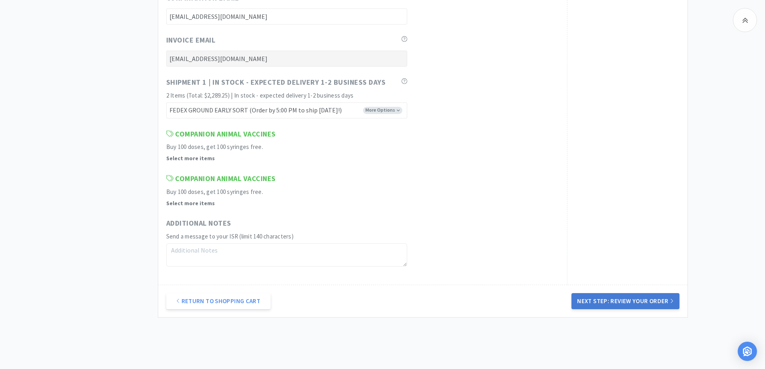
click at [600, 299] on button "Next Step: Review Your Order" at bounding box center [625, 301] width 108 height 16
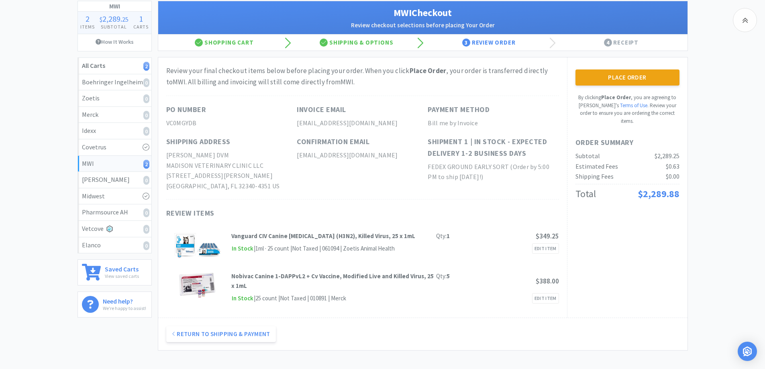
scroll to position [0, 0]
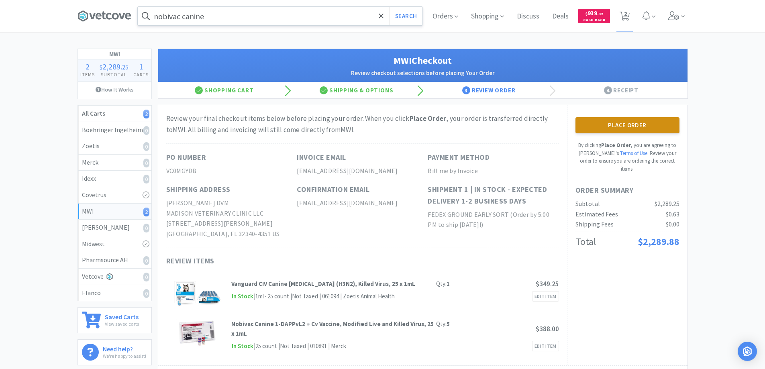
click at [614, 126] on button "Place Order" at bounding box center [627, 125] width 104 height 16
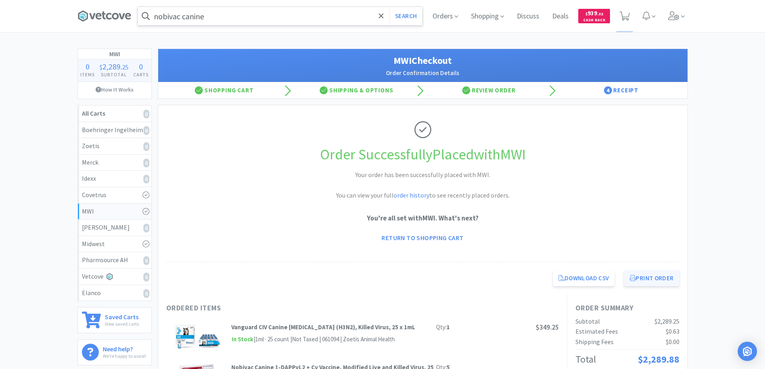
click at [641, 277] on button "Print Order" at bounding box center [651, 278] width 55 height 16
click at [105, 13] on icon at bounding box center [104, 16] width 4 height 8
